Goal: Information Seeking & Learning: Find specific fact

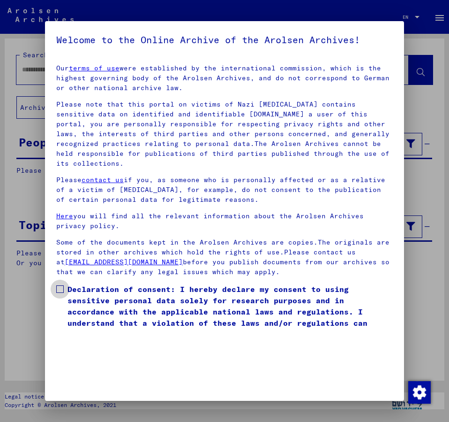
drag, startPoint x: 60, startPoint y: 275, endPoint x: 166, endPoint y: 276, distance: 106.4
click at [61, 283] on label "Declaration of consent: I hereby declare my consent to using sensitive personal…" at bounding box center [224, 311] width 337 height 56
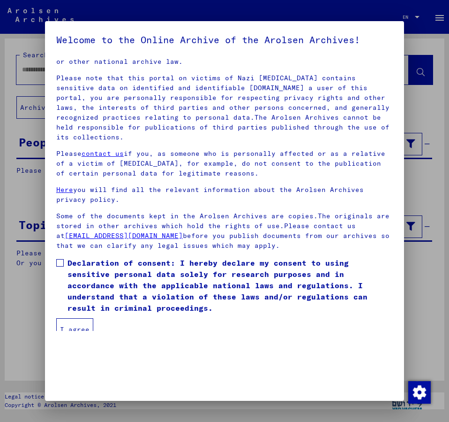
click at [80, 320] on button "I agree" at bounding box center [74, 329] width 37 height 23
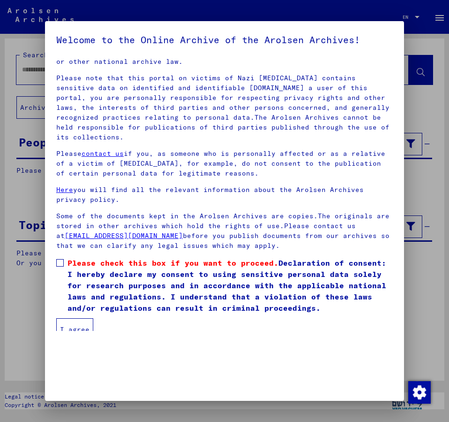
click at [79, 322] on button "I agree" at bounding box center [74, 329] width 37 height 23
click at [60, 259] on span at bounding box center [60, 263] width 8 height 8
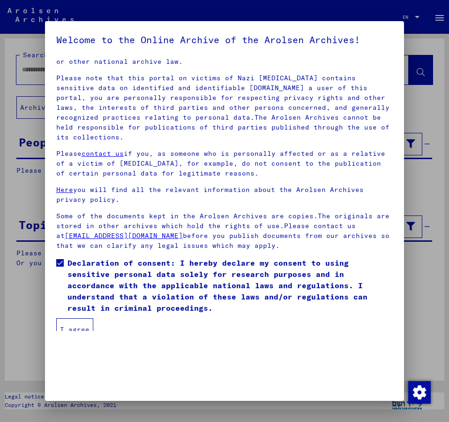
click at [82, 319] on button "I agree" at bounding box center [74, 329] width 37 height 23
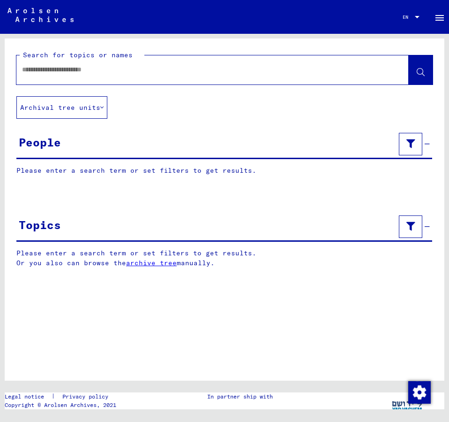
click at [38, 74] on input "text" at bounding box center [204, 70] width 364 height 10
type input "**********"
click at [419, 74] on icon at bounding box center [421, 72] width 8 height 8
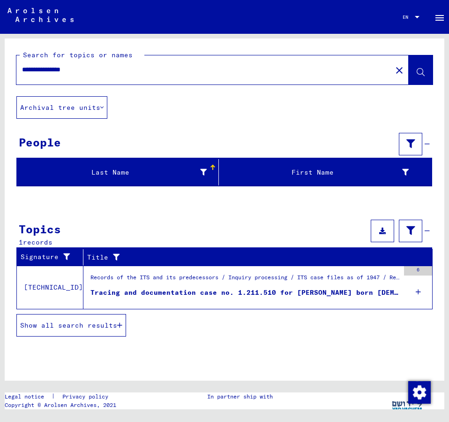
click at [81, 323] on span "Show all search results" at bounding box center [68, 325] width 97 height 8
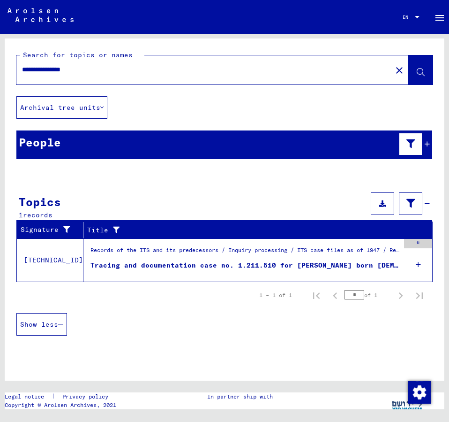
click at [418, 264] on icon at bounding box center [418, 264] width 5 height 33
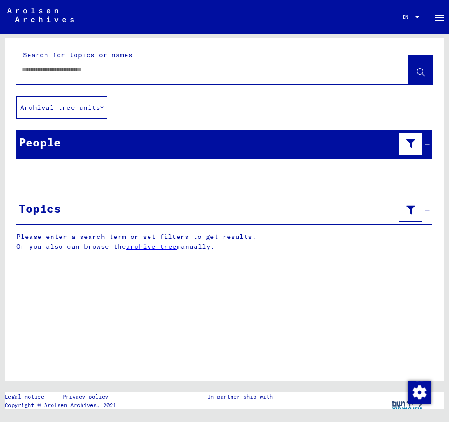
click at [427, 144] on icon at bounding box center [427, 144] width 5 height 7
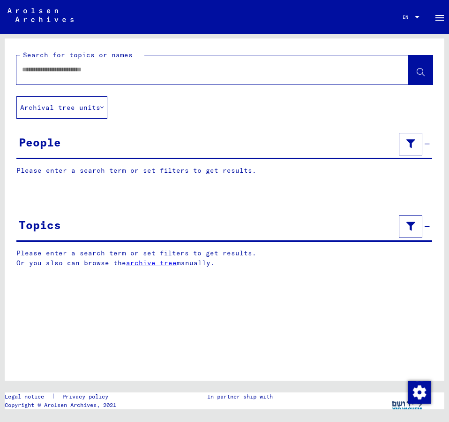
click at [99, 197] on div at bounding box center [225, 195] width 440 height 12
drag, startPoint x: 92, startPoint y: 163, endPoint x: 92, endPoint y: 168, distance: 5.2
click at [92, 168] on yv-its-grid-expansion-panel "People Please enter a search term or set filters to get results. Signature Last…" at bounding box center [225, 159] width 440 height 59
click at [92, 168] on p "Please enter a search term or set filters to get results." at bounding box center [224, 171] width 416 height 10
